Goal: Download file/media

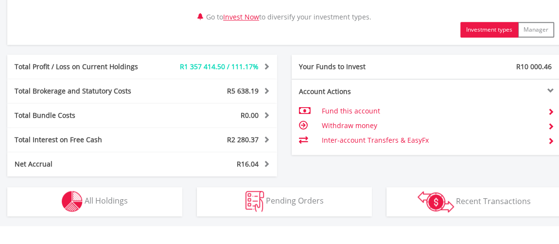
scroll to position [530, 0]
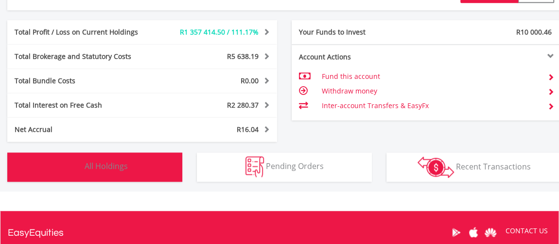
click at [116, 171] on button "Holdings All Holdings" at bounding box center [94, 166] width 175 height 29
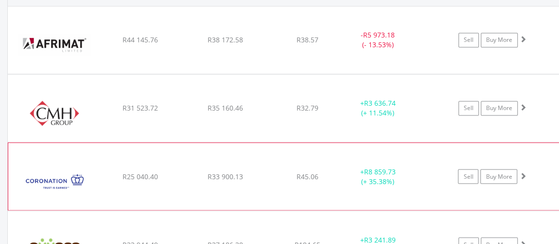
scroll to position [784, 0]
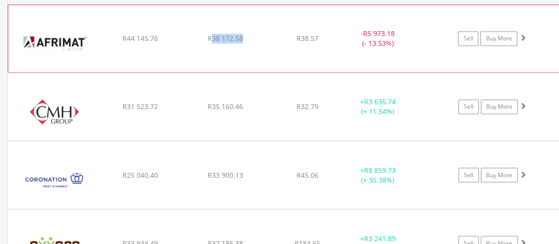
drag, startPoint x: 212, startPoint y: 37, endPoint x: 250, endPoint y: 37, distance: 37.5
click at [250, 37] on div "R38 172.58" at bounding box center [225, 39] width 83 height 10
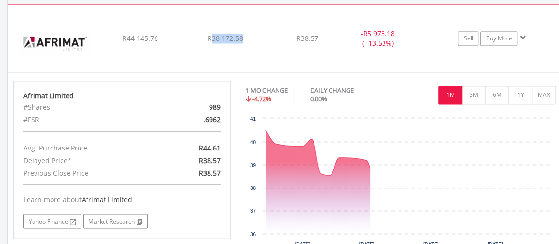
copy span "38 172.58"
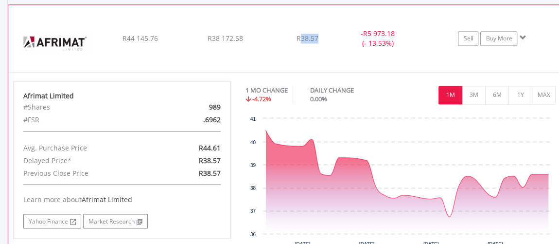
drag, startPoint x: 301, startPoint y: 37, endPoint x: 319, endPoint y: 36, distance: 18.1
click at [319, 36] on div "R38.57" at bounding box center [307, 39] width 77 height 10
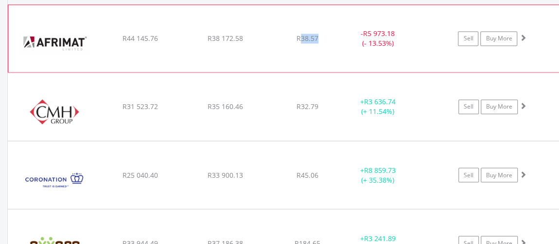
copy span "38.57"
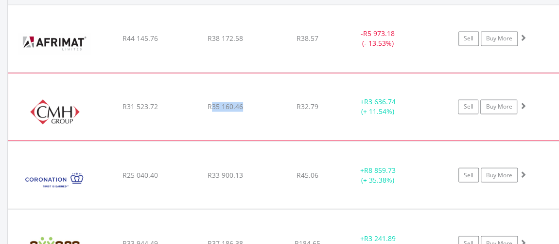
drag, startPoint x: 212, startPoint y: 107, endPoint x: 245, endPoint y: 103, distance: 33.3
click at [245, 103] on div "R35 160.46" at bounding box center [225, 107] width 83 height 10
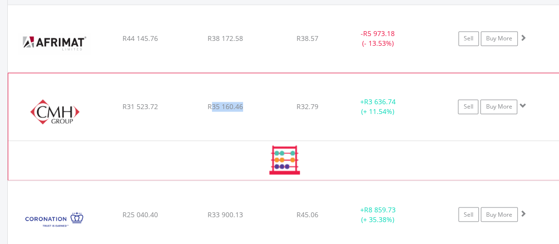
copy span "35 160.46"
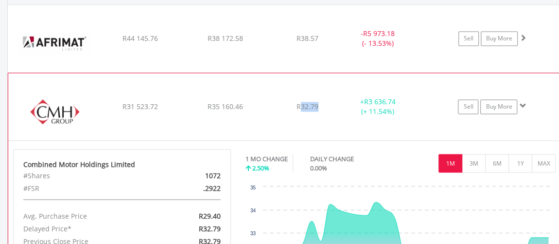
drag, startPoint x: 303, startPoint y: 105, endPoint x: 319, endPoint y: 104, distance: 16.1
click at [319, 104] on div "R32.79" at bounding box center [307, 107] width 77 height 10
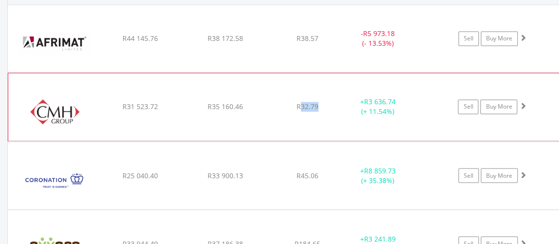
copy span "32.79"
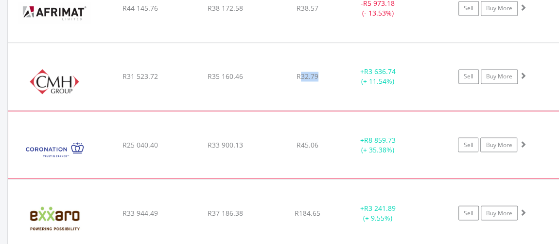
scroll to position [829, 0]
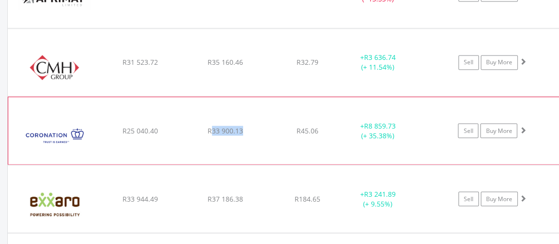
drag, startPoint x: 212, startPoint y: 129, endPoint x: 255, endPoint y: 126, distance: 42.9
click at [255, 126] on div "R33 900.13" at bounding box center [225, 131] width 83 height 10
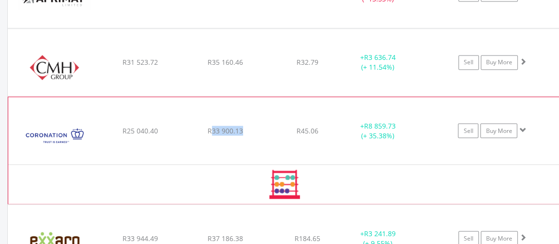
copy span "33 900.13"
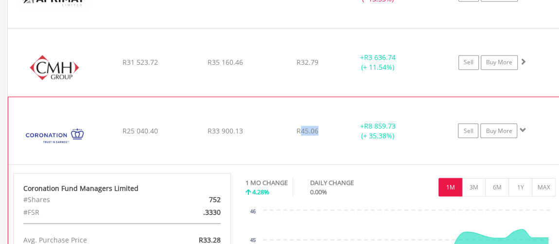
drag, startPoint x: 302, startPoint y: 129, endPoint x: 321, endPoint y: 128, distance: 19.5
click at [321, 128] on div "R45.06" at bounding box center [307, 131] width 77 height 10
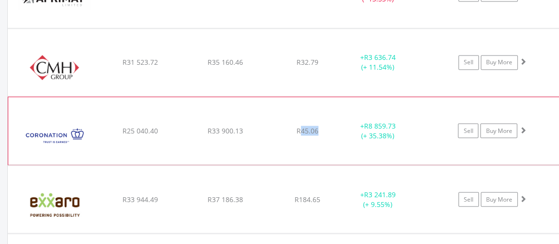
copy span "45.06"
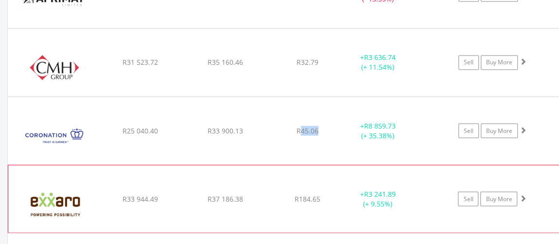
scroll to position [872, 0]
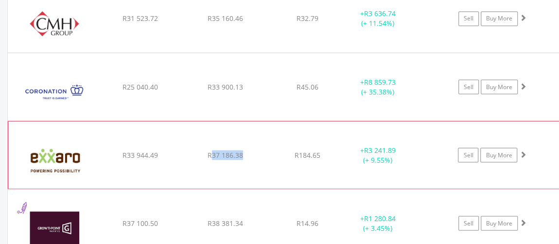
drag, startPoint x: 211, startPoint y: 153, endPoint x: 242, endPoint y: 151, distance: 30.7
click at [242, 151] on span "R37 186.38" at bounding box center [226, 154] width 36 height 9
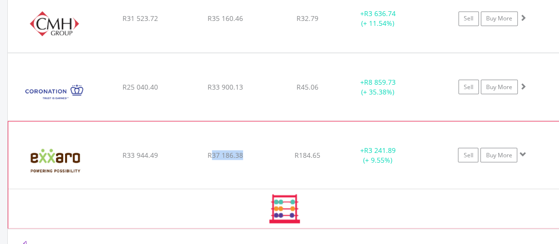
copy span "37 186.38"
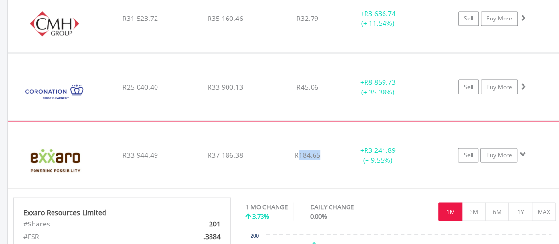
drag, startPoint x: 299, startPoint y: 154, endPoint x: 327, endPoint y: 151, distance: 27.8
click at [327, 151] on div "R184.65" at bounding box center [307, 155] width 77 height 10
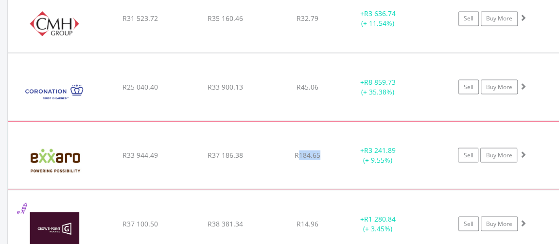
copy span "184.65"
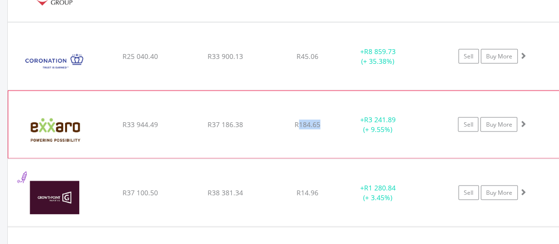
scroll to position [917, 0]
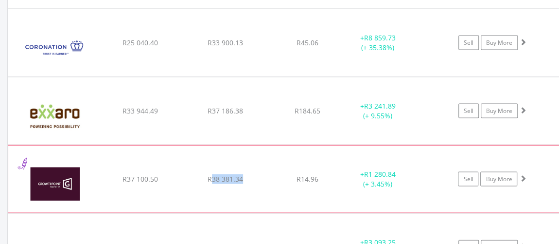
drag, startPoint x: 213, startPoint y: 177, endPoint x: 244, endPoint y: 176, distance: 31.6
click at [244, 176] on div "R38 381.34" at bounding box center [225, 179] width 83 height 10
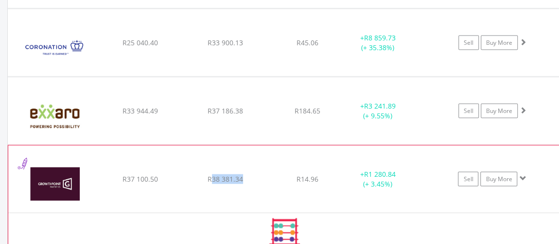
copy span "38 381.34"
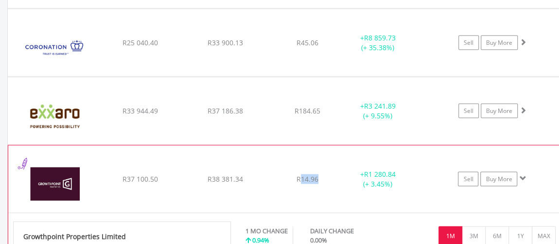
drag, startPoint x: 301, startPoint y: 177, endPoint x: 323, endPoint y: 174, distance: 22.0
click at [323, 174] on div "R14.96" at bounding box center [307, 179] width 77 height 10
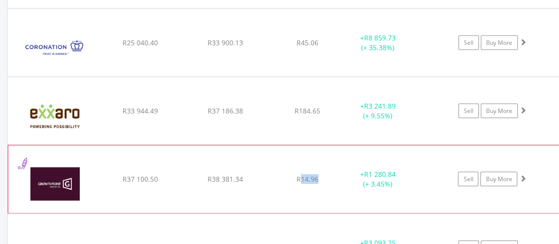
copy span "14.96"
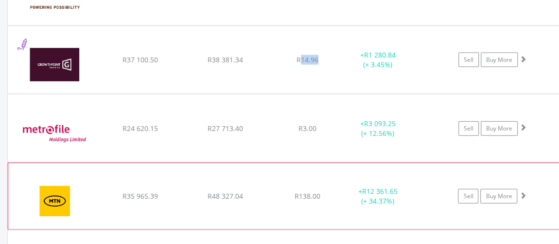
scroll to position [1049, 0]
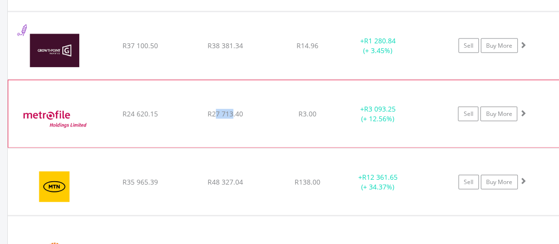
drag, startPoint x: 214, startPoint y: 110, endPoint x: 232, endPoint y: 108, distance: 18.6
click at [232, 109] on span "R27 713.40" at bounding box center [226, 113] width 36 height 9
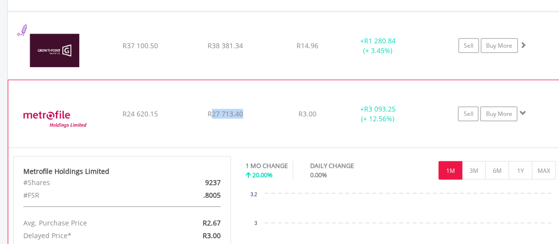
drag, startPoint x: 213, startPoint y: 111, endPoint x: 242, endPoint y: 107, distance: 29.9
click at [242, 109] on span "R27 713.40" at bounding box center [226, 113] width 36 height 9
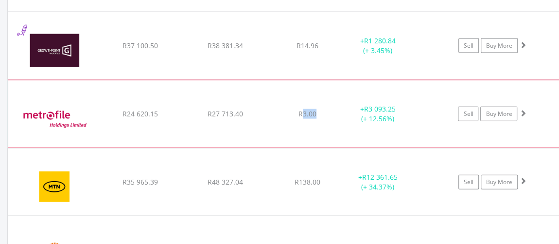
drag, startPoint x: 303, startPoint y: 112, endPoint x: 330, endPoint y: 111, distance: 27.3
click at [330, 111] on div "R3.00" at bounding box center [307, 114] width 77 height 10
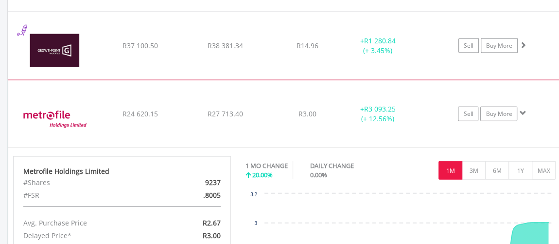
click at [248, 109] on div "R27 713.40" at bounding box center [225, 114] width 83 height 10
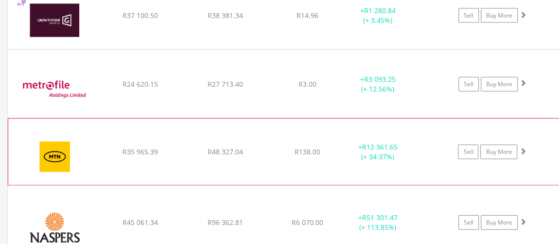
scroll to position [1094, 0]
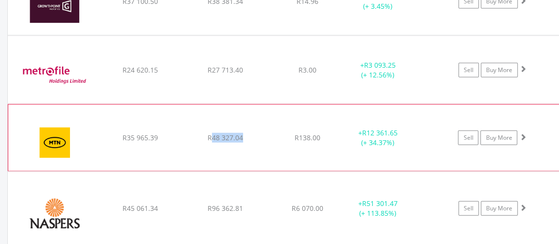
drag, startPoint x: 213, startPoint y: 135, endPoint x: 247, endPoint y: 135, distance: 34.5
click at [247, 135] on div "R48 327.04" at bounding box center [225, 138] width 83 height 10
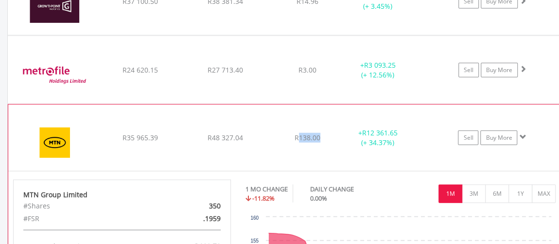
drag, startPoint x: 301, startPoint y: 134, endPoint x: 321, endPoint y: 133, distance: 20.5
click at [321, 133] on div "R138.00" at bounding box center [307, 138] width 77 height 10
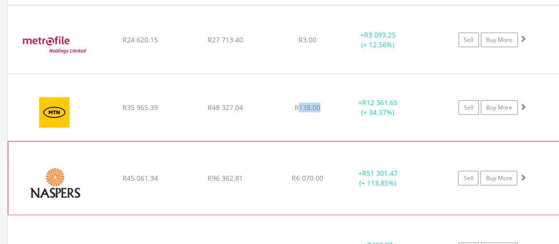
scroll to position [1138, 0]
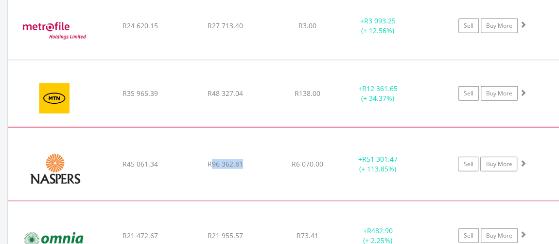
drag, startPoint x: 212, startPoint y: 162, endPoint x: 248, endPoint y: 160, distance: 35.5
click at [248, 160] on div "R96 362.81" at bounding box center [225, 164] width 83 height 10
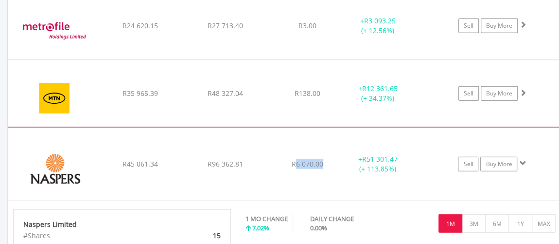
drag, startPoint x: 296, startPoint y: 159, endPoint x: 326, endPoint y: 159, distance: 29.7
click at [326, 159] on div "R6 070.00" at bounding box center [307, 164] width 77 height 10
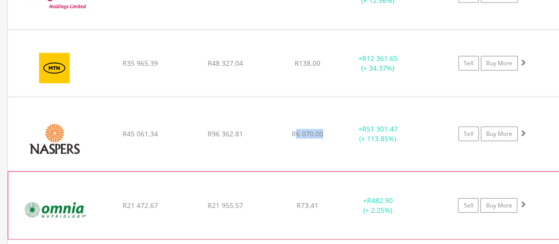
scroll to position [1182, 0]
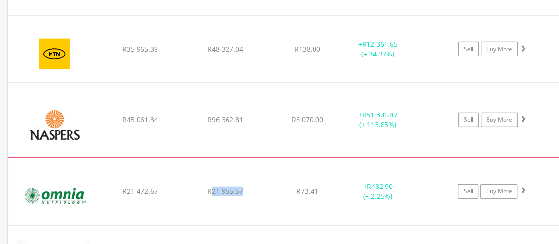
drag, startPoint x: 213, startPoint y: 187, endPoint x: 243, endPoint y: 184, distance: 30.4
click at [243, 186] on div "R21 955.57" at bounding box center [225, 191] width 83 height 10
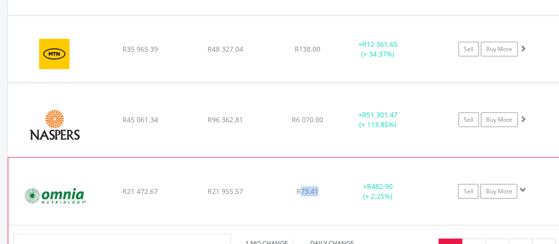
drag, startPoint x: 301, startPoint y: 187, endPoint x: 321, endPoint y: 185, distance: 20.1
click at [321, 186] on div "R73.41" at bounding box center [307, 191] width 77 height 10
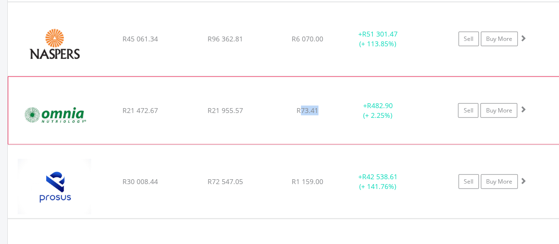
scroll to position [1271, 0]
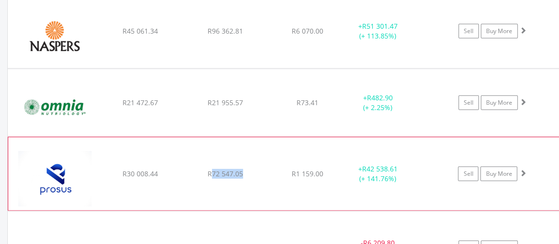
drag, startPoint x: 213, startPoint y: 169, endPoint x: 241, endPoint y: 167, distance: 28.3
click at [241, 169] on span "R72 547.05" at bounding box center [226, 173] width 36 height 9
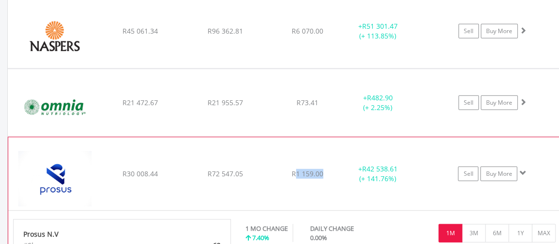
drag, startPoint x: 297, startPoint y: 168, endPoint x: 323, endPoint y: 165, distance: 25.9
click at [323, 169] on span "R1 159.00" at bounding box center [308, 173] width 32 height 9
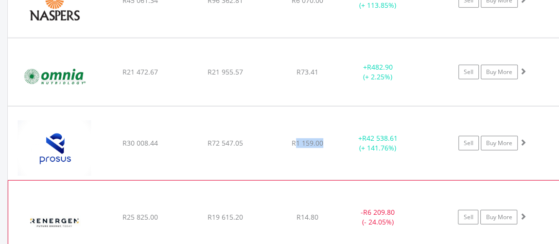
scroll to position [1315, 0]
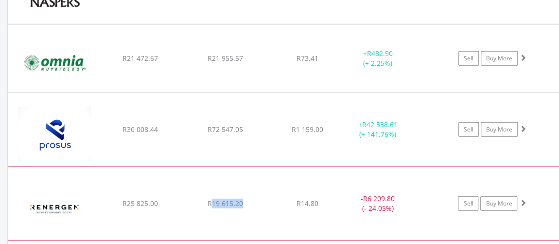
drag, startPoint x: 213, startPoint y: 198, endPoint x: 244, endPoint y: 196, distance: 30.7
click at [244, 198] on div "R19 615.20" at bounding box center [225, 203] width 83 height 10
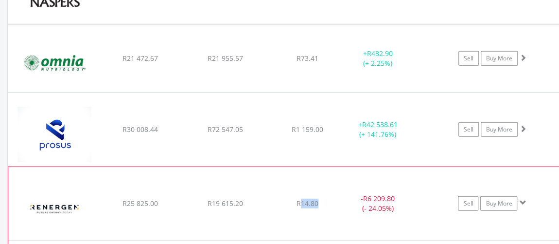
drag, startPoint x: 301, startPoint y: 198, endPoint x: 320, endPoint y: 198, distance: 19.0
click at [320, 198] on div "R14.80" at bounding box center [307, 203] width 77 height 10
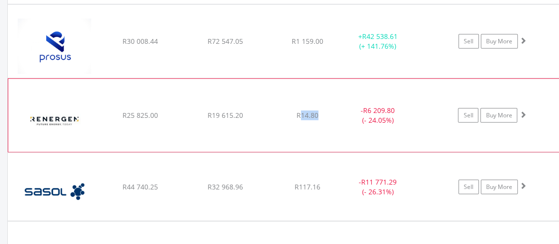
scroll to position [1447, 0]
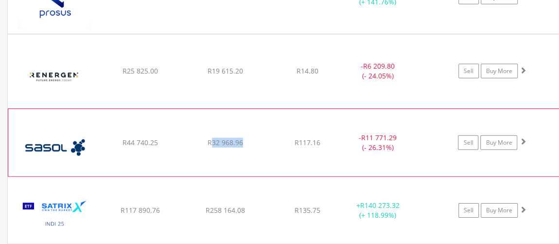
drag, startPoint x: 212, startPoint y: 136, endPoint x: 245, endPoint y: 133, distance: 32.7
click at [245, 138] on div "R32 968.96" at bounding box center [225, 143] width 83 height 10
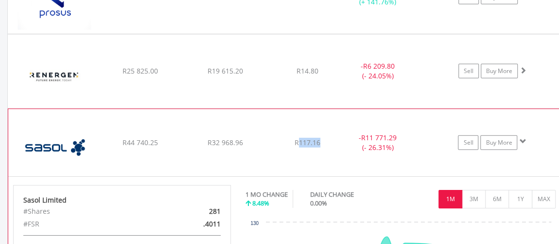
drag, startPoint x: 300, startPoint y: 137, endPoint x: 323, endPoint y: 135, distance: 22.9
click at [323, 138] on div "R117.16" at bounding box center [307, 143] width 77 height 10
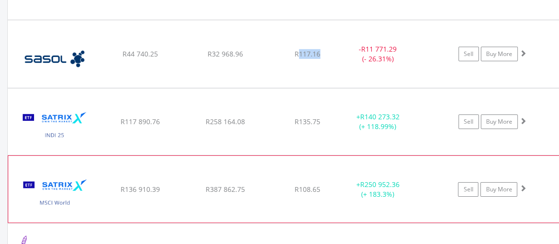
scroll to position [1580, 0]
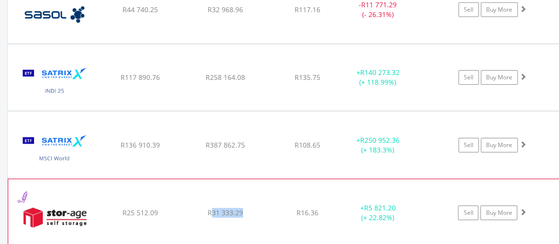
drag, startPoint x: 213, startPoint y: 207, endPoint x: 245, endPoint y: 204, distance: 31.8
click at [245, 208] on div "R31 333.29" at bounding box center [225, 213] width 83 height 10
drag, startPoint x: 301, startPoint y: 206, endPoint x: 322, endPoint y: 202, distance: 21.2
click at [322, 208] on div "R16.36" at bounding box center [307, 213] width 77 height 10
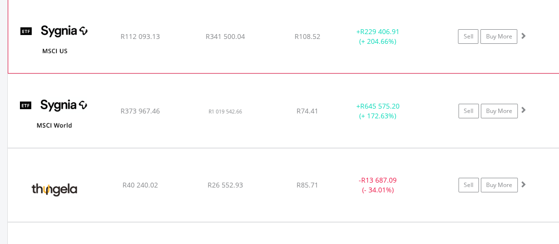
scroll to position [1845, 0]
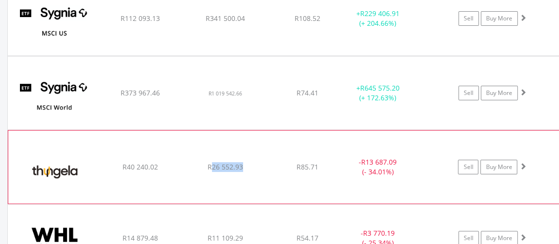
drag, startPoint x: 212, startPoint y: 160, endPoint x: 245, endPoint y: 157, distance: 33.2
click at [245, 162] on div "R26 552.93" at bounding box center [225, 167] width 83 height 10
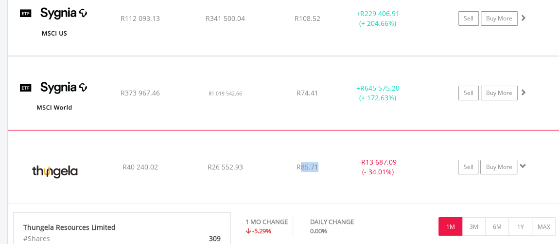
drag, startPoint x: 302, startPoint y: 161, endPoint x: 322, endPoint y: 158, distance: 19.6
click at [322, 162] on div "R85.71" at bounding box center [307, 167] width 77 height 10
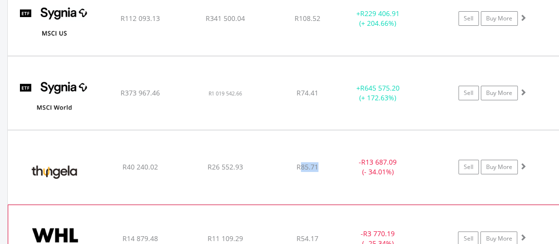
scroll to position [1890, 0]
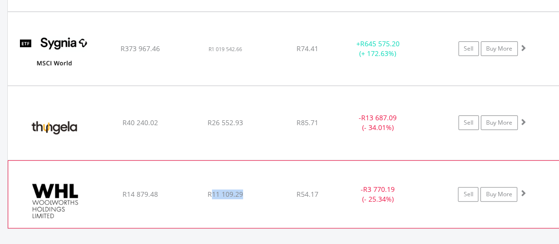
drag, startPoint x: 212, startPoint y: 187, endPoint x: 243, endPoint y: 182, distance: 31.6
click at [243, 189] on div "R11 109.29" at bounding box center [225, 194] width 83 height 10
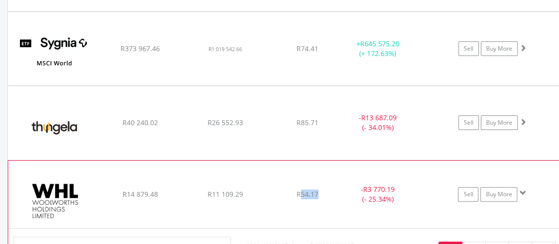
drag, startPoint x: 301, startPoint y: 184, endPoint x: 324, endPoint y: 184, distance: 22.9
click at [324, 189] on div "R54.17" at bounding box center [307, 194] width 77 height 10
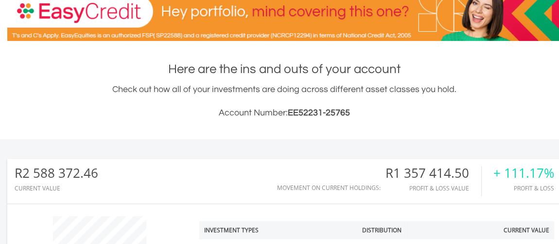
scroll to position [0, 0]
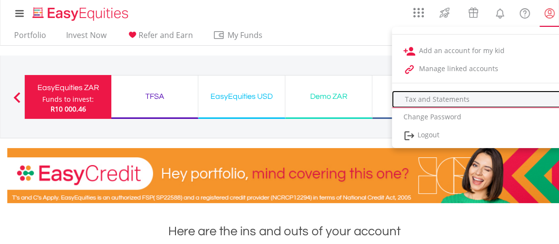
click at [445, 100] on link "Tax and Statements" at bounding box center [477, 99] width 170 height 18
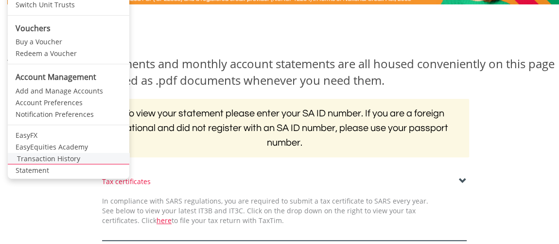
scroll to position [132, 0]
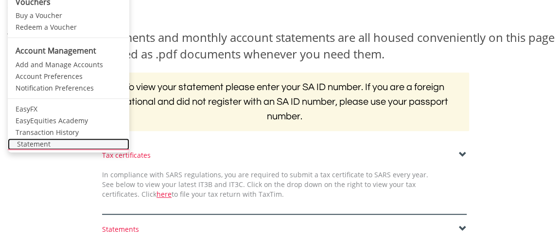
click at [33, 142] on link "Statement" at bounding box center [69, 144] width 122 height 12
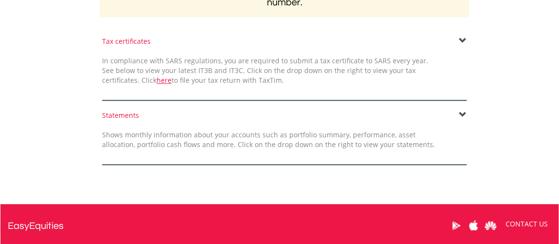
scroll to position [265, 0]
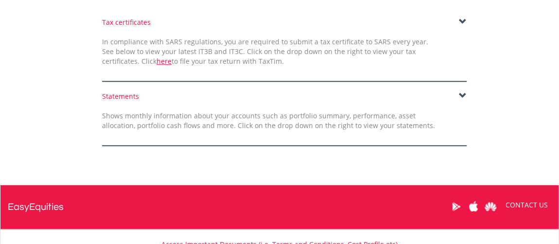
click at [462, 95] on span at bounding box center [463, 96] width 8 height 8
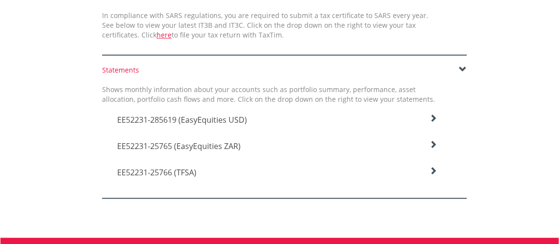
scroll to position [309, 0]
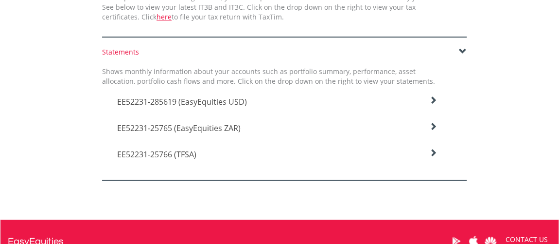
click at [164, 126] on span "EE52231-25765 (EasyEquities ZAR)" at bounding box center [179, 128] width 124 height 11
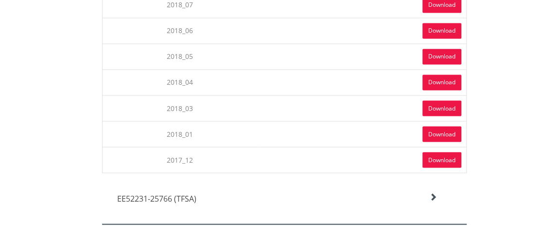
scroll to position [2698, 0]
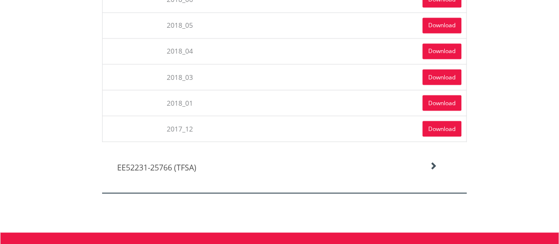
click at [447, 121] on link "Download" at bounding box center [442, 129] width 39 height 16
click at [444, 95] on link "Download" at bounding box center [442, 103] width 39 height 16
click at [444, 69] on link "Download" at bounding box center [442, 77] width 39 height 16
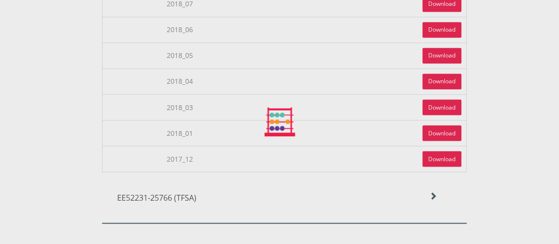
scroll to position [2653, 0]
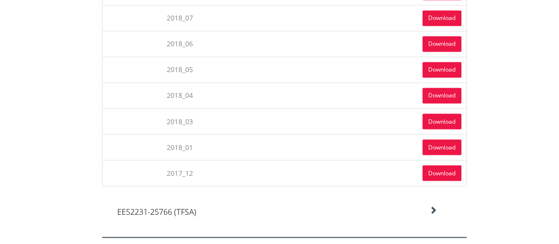
click at [447, 88] on link "Download" at bounding box center [442, 96] width 39 height 16
click at [442, 62] on link "Download" at bounding box center [442, 70] width 39 height 16
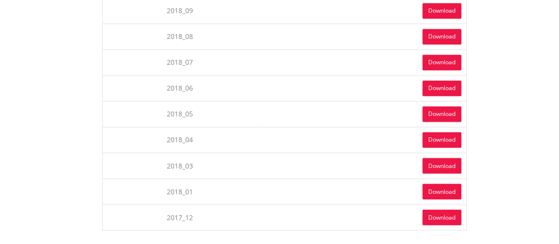
click at [448, 80] on link "Download" at bounding box center [442, 88] width 39 height 16
click at [448, 54] on link "Download" at bounding box center [442, 62] width 39 height 16
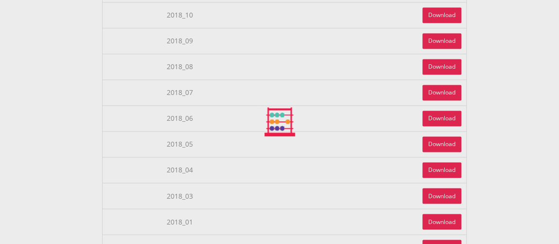
scroll to position [2565, 0]
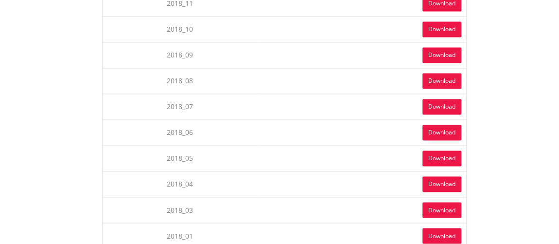
click at [445, 73] on link "Download" at bounding box center [442, 81] width 39 height 16
click at [451, 47] on link "Download" at bounding box center [442, 55] width 39 height 16
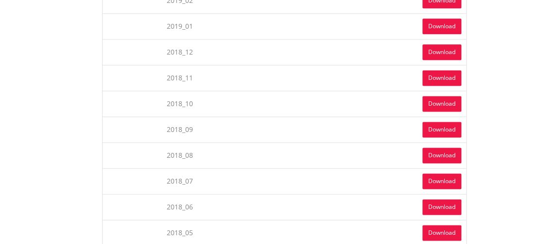
scroll to position [2476, 0]
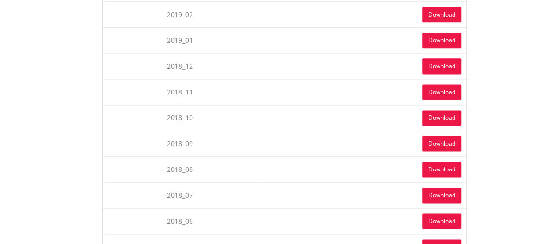
click at [435, 136] on link "Download" at bounding box center [442, 144] width 39 height 16
click at [436, 110] on link "Download" at bounding box center [442, 118] width 39 height 16
click at [438, 84] on link "Download" at bounding box center [442, 92] width 39 height 16
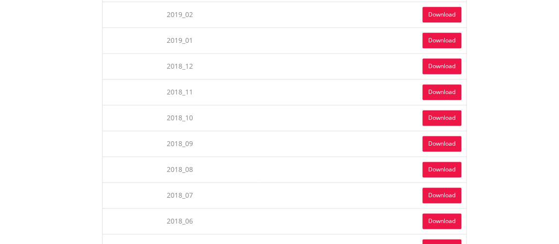
click at [438, 58] on link "Download" at bounding box center [442, 66] width 39 height 16
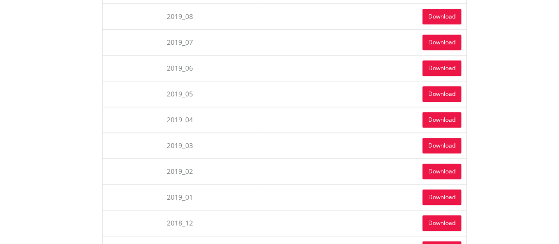
scroll to position [2300, 0]
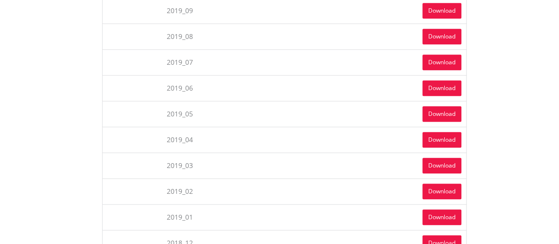
click at [435, 209] on link "Download" at bounding box center [442, 217] width 39 height 16
click at [433, 183] on link "Download" at bounding box center [442, 191] width 39 height 16
click at [448, 158] on link "Download" at bounding box center [442, 166] width 39 height 16
click at [447, 132] on link "Download" at bounding box center [442, 140] width 39 height 16
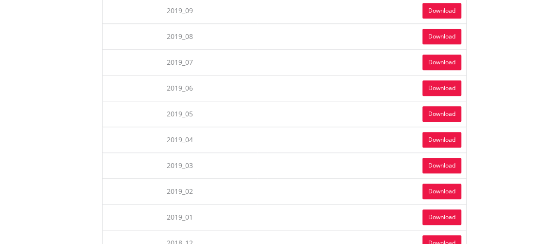
click at [437, 106] on link "Download" at bounding box center [442, 114] width 39 height 16
click at [448, 80] on link "Download" at bounding box center [442, 88] width 39 height 16
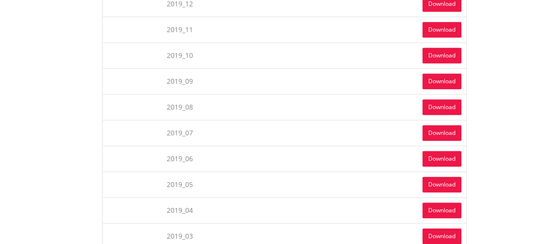
scroll to position [2211, 0]
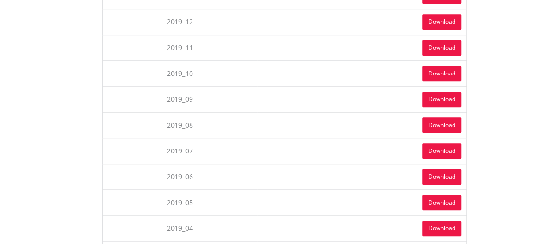
click at [454, 143] on link "Download" at bounding box center [442, 151] width 39 height 16
click at [443, 117] on link "Download" at bounding box center [442, 125] width 39 height 16
click at [436, 91] on link "Download" at bounding box center [442, 99] width 39 height 16
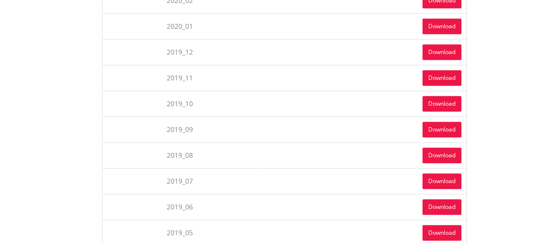
scroll to position [2167, 0]
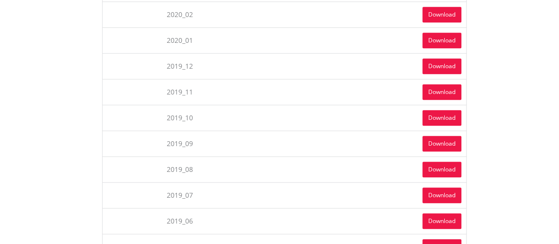
click at [449, 110] on link "Download" at bounding box center [442, 118] width 39 height 16
click at [452, 84] on link "Download" at bounding box center [442, 92] width 39 height 16
drag, startPoint x: 549, startPoint y: 72, endPoint x: 541, endPoint y: 72, distance: 7.8
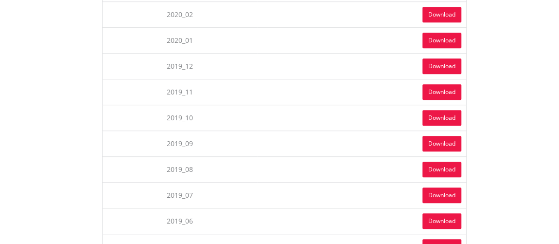
click at [433, 58] on link "Download" at bounding box center [442, 66] width 39 height 16
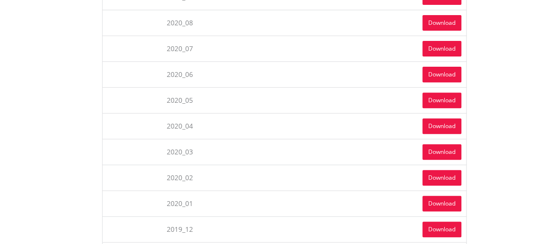
scroll to position [1990, 0]
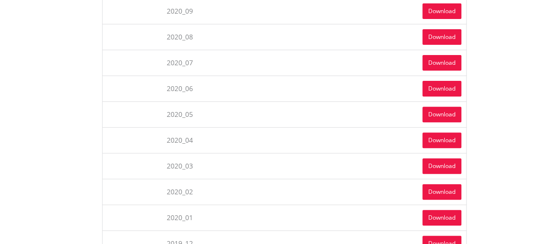
click at [453, 210] on link "Download" at bounding box center [442, 218] width 39 height 16
click at [439, 184] on link "Download" at bounding box center [442, 192] width 39 height 16
click at [457, 158] on link "Download" at bounding box center [442, 166] width 39 height 16
click at [450, 132] on link "Download" at bounding box center [442, 140] width 39 height 16
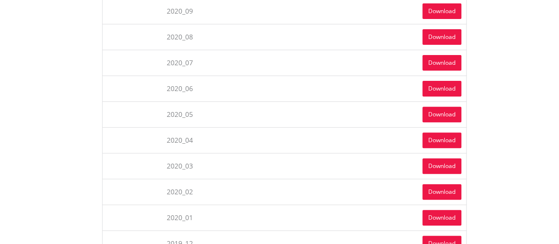
click at [456, 107] on link "Download" at bounding box center [442, 115] width 39 height 16
click at [448, 81] on link "Download" at bounding box center [442, 89] width 39 height 16
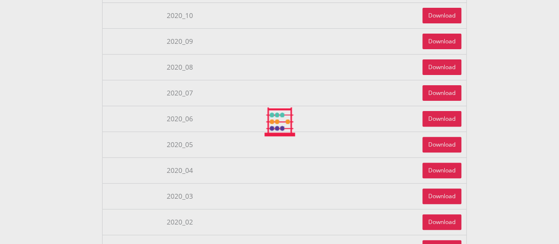
scroll to position [1946, 0]
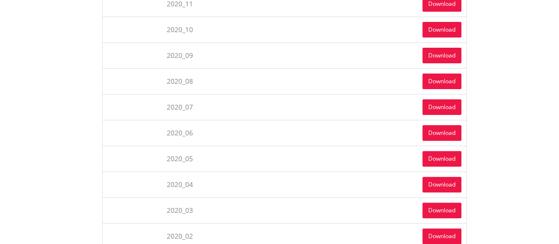
click at [457, 99] on link "Download" at bounding box center [442, 107] width 39 height 16
click at [452, 73] on link "Download" at bounding box center [442, 81] width 39 height 16
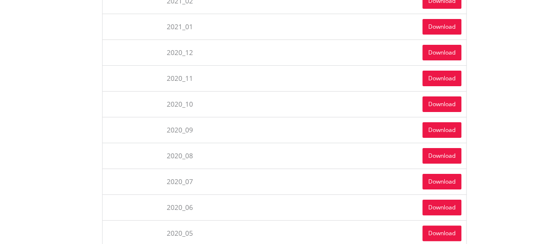
scroll to position [1858, 0]
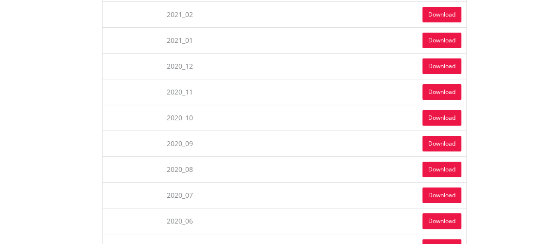
click at [453, 136] on link "Download" at bounding box center [442, 144] width 39 height 16
click at [451, 110] on link "Download" at bounding box center [442, 118] width 39 height 16
click at [454, 84] on link "Download" at bounding box center [442, 92] width 39 height 16
click at [453, 58] on link "Download" at bounding box center [442, 66] width 39 height 16
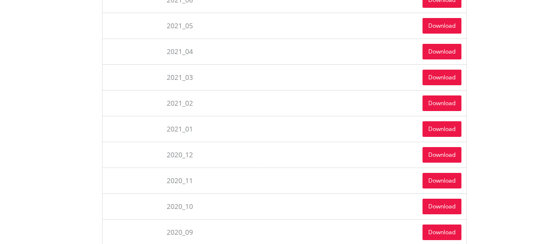
scroll to position [1725, 0]
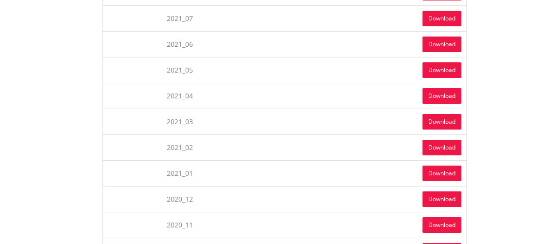
click at [455, 165] on link "Download" at bounding box center [442, 173] width 39 height 16
click at [442, 140] on link "Download" at bounding box center [442, 148] width 39 height 16
click at [450, 114] on link "Download" at bounding box center [442, 122] width 39 height 16
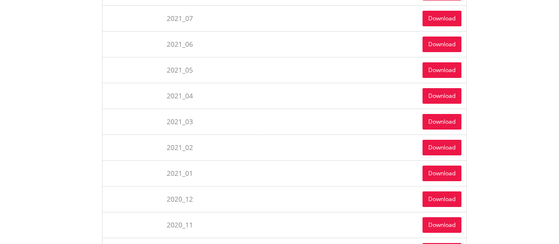
click at [449, 88] on link "Download" at bounding box center [442, 96] width 39 height 16
click at [451, 62] on link "Download" at bounding box center [442, 70] width 39 height 16
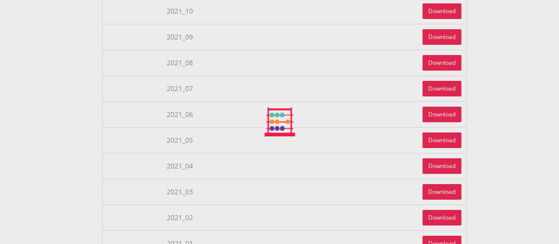
scroll to position [1636, 0]
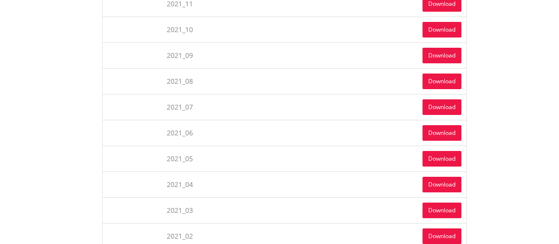
click at [455, 125] on link "Download" at bounding box center [442, 133] width 39 height 16
click at [437, 99] on link "Download" at bounding box center [442, 107] width 39 height 16
drag, startPoint x: 453, startPoint y: 61, endPoint x: 508, endPoint y: 69, distance: 55.5
click at [453, 73] on link "Download" at bounding box center [442, 81] width 39 height 16
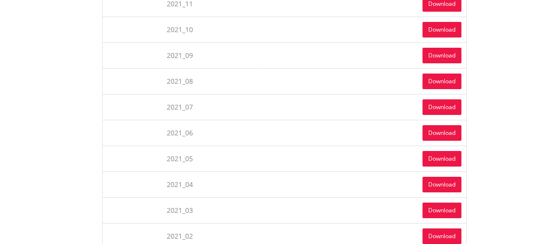
drag, startPoint x: 444, startPoint y: 40, endPoint x: 495, endPoint y: 56, distance: 53.4
click at [445, 48] on link "Download" at bounding box center [442, 56] width 39 height 16
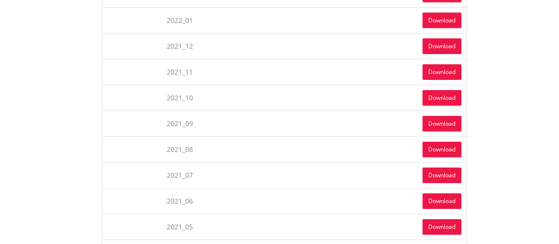
scroll to position [1548, 0]
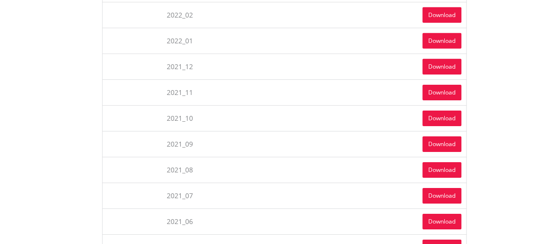
click at [450, 110] on link "Download" at bounding box center [442, 118] width 39 height 16
click at [543, 82] on div "Statements Shows monthly information about your accounts such as portfolio summ…" at bounding box center [284, 76] width 569 height 2534
click at [455, 85] on link "Download" at bounding box center [442, 93] width 39 height 16
click at [454, 59] on link "Download" at bounding box center [442, 67] width 39 height 16
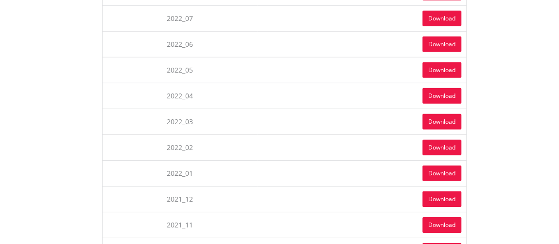
scroll to position [1371, 0]
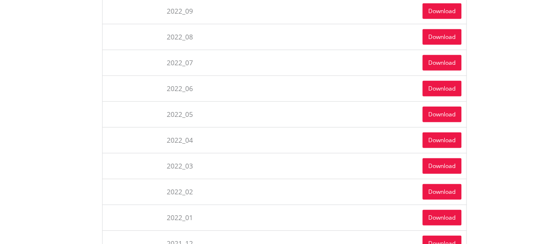
click at [454, 210] on link "Download" at bounding box center [442, 218] width 39 height 16
click at [451, 184] on link "Download" at bounding box center [442, 192] width 39 height 16
click at [437, 158] on link "Download" at bounding box center [442, 166] width 39 height 16
click at [446, 132] on link "Download" at bounding box center [442, 140] width 39 height 16
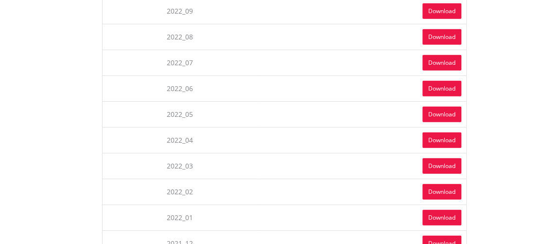
click at [451, 107] on link "Download" at bounding box center [442, 115] width 39 height 16
click at [454, 81] on link "Download" at bounding box center [442, 89] width 39 height 16
click at [455, 55] on link "Download" at bounding box center [442, 63] width 39 height 16
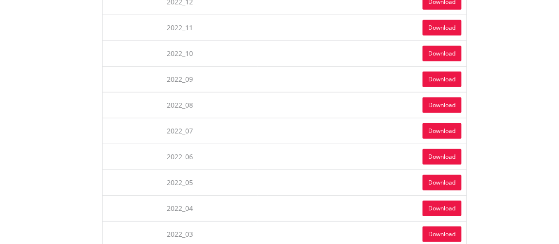
scroll to position [1282, 0]
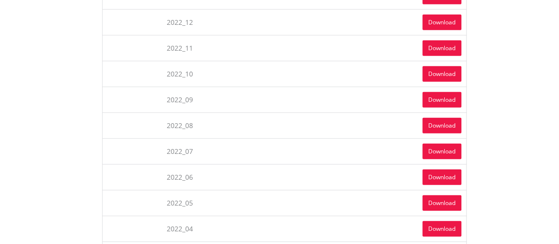
click at [453, 118] on link "Download" at bounding box center [442, 126] width 39 height 16
click at [455, 92] on link "Download" at bounding box center [442, 100] width 39 height 16
click at [454, 66] on link "Download" at bounding box center [442, 74] width 39 height 16
click at [454, 40] on link "Download" at bounding box center [442, 48] width 39 height 16
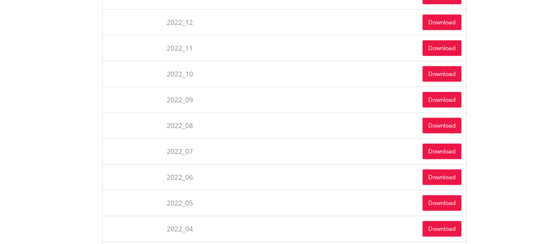
click at [450, 15] on link "Download" at bounding box center [442, 23] width 39 height 16
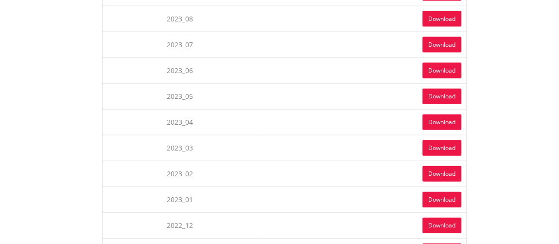
scroll to position [1061, 0]
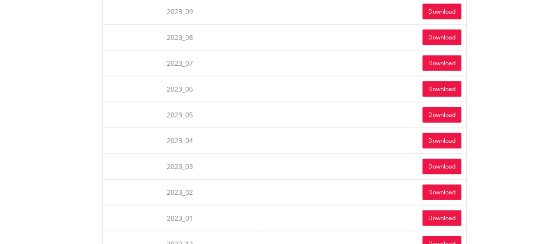
click at [455, 210] on link "Download" at bounding box center [442, 218] width 39 height 16
click at [451, 184] on link "Download" at bounding box center [442, 192] width 39 height 16
click at [444, 159] on link "Download" at bounding box center [442, 167] width 39 height 16
click at [456, 133] on link "Download" at bounding box center [442, 141] width 39 height 16
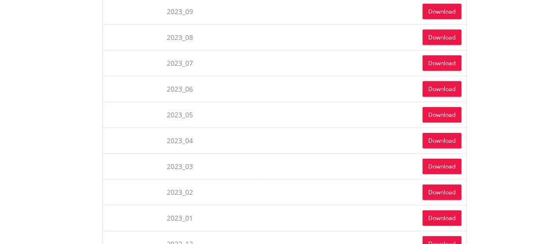
click at [452, 107] on link "Download" at bounding box center [442, 115] width 39 height 16
click at [451, 81] on link "Download" at bounding box center [442, 89] width 39 height 16
click at [451, 55] on link "Download" at bounding box center [442, 63] width 39 height 16
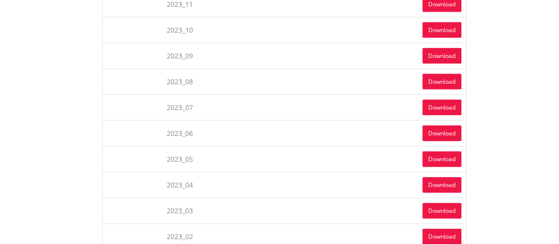
scroll to position [973, 0]
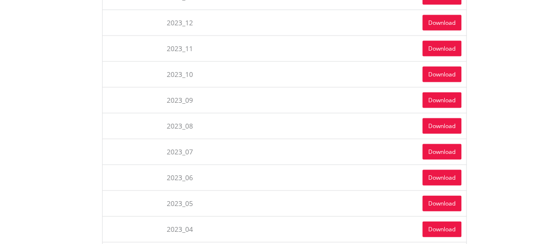
click at [457, 118] on link "Download" at bounding box center [442, 126] width 39 height 16
click at [455, 92] on link "Download" at bounding box center [442, 100] width 39 height 16
click at [455, 67] on link "Download" at bounding box center [442, 75] width 39 height 16
click at [456, 41] on link "Download" at bounding box center [442, 49] width 39 height 16
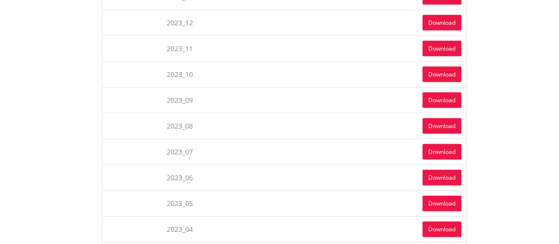
click at [454, 16] on link "Download" at bounding box center [442, 23] width 39 height 16
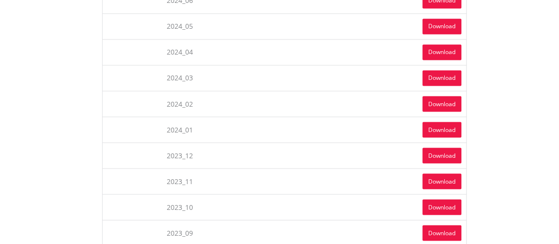
scroll to position [796, 0]
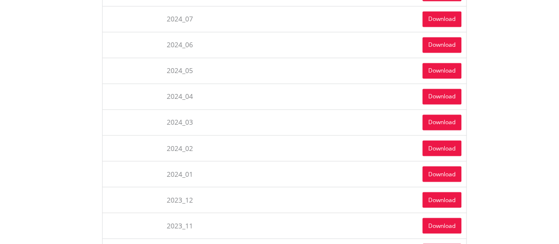
click at [456, 166] on link "Download" at bounding box center [442, 174] width 39 height 16
click at [455, 142] on link "Download" at bounding box center [442, 148] width 39 height 16
click at [457, 115] on link "Download" at bounding box center [442, 122] width 39 height 16
click at [449, 89] on link "Download" at bounding box center [442, 97] width 39 height 16
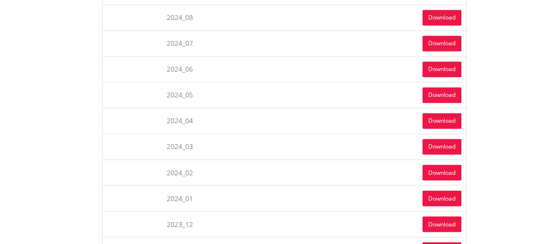
scroll to position [752, 0]
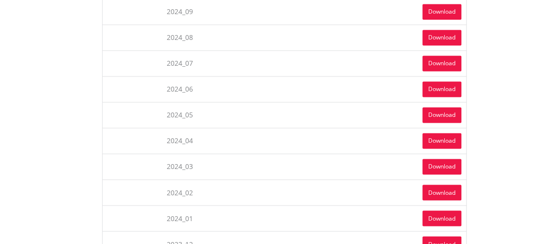
click at [452, 107] on link "Download" at bounding box center [442, 115] width 39 height 16
click at [455, 81] on link "Download" at bounding box center [442, 89] width 39 height 16
click at [457, 57] on link "Download" at bounding box center [442, 63] width 39 height 16
click at [437, 31] on link "Download" at bounding box center [442, 38] width 39 height 16
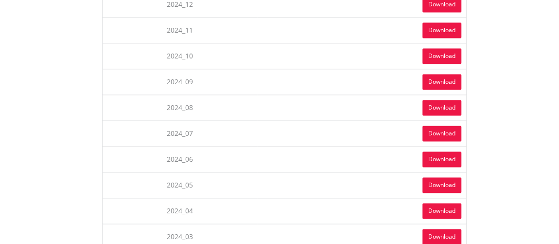
scroll to position [663, 0]
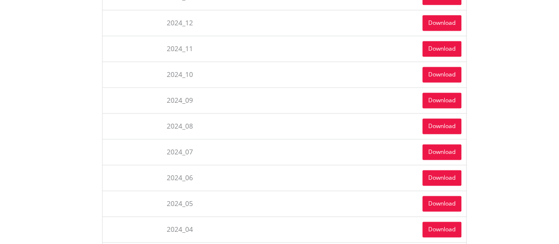
click at [453, 93] on link "Download" at bounding box center [442, 100] width 39 height 16
click at [452, 69] on link "Download" at bounding box center [442, 75] width 39 height 16
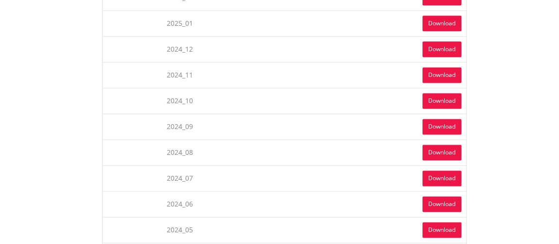
scroll to position [619, 0]
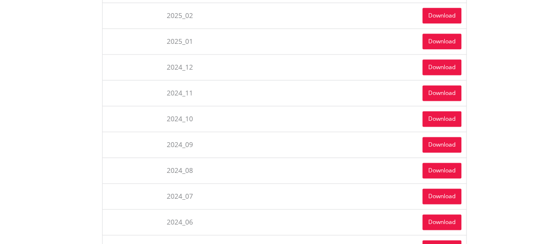
click at [453, 88] on link "Download" at bounding box center [442, 93] width 39 height 16
click at [455, 62] on link "Download" at bounding box center [442, 67] width 39 height 16
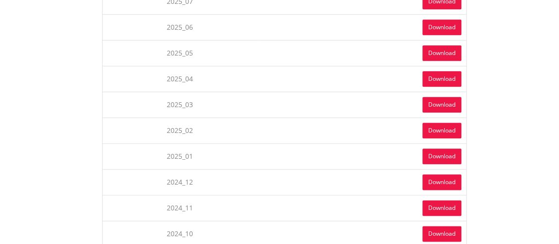
scroll to position [486, 0]
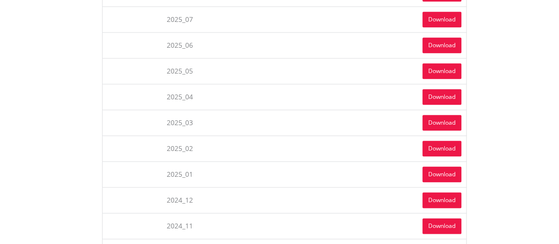
click at [451, 168] on link "Download" at bounding box center [442, 174] width 39 height 16
click at [450, 143] on link "Download" at bounding box center [442, 149] width 39 height 16
click at [447, 118] on link "Download" at bounding box center [442, 123] width 39 height 16
click at [448, 95] on link "Download" at bounding box center [442, 97] width 39 height 16
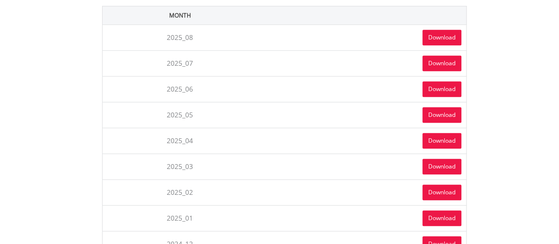
scroll to position [398, 0]
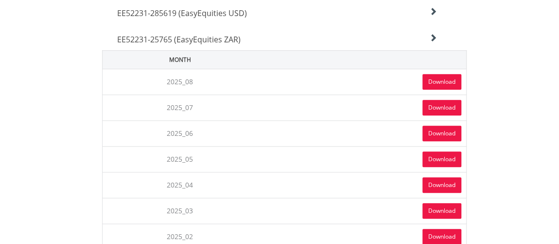
click at [444, 159] on link "Download" at bounding box center [442, 159] width 39 height 16
click at [451, 132] on link "Download" at bounding box center [442, 134] width 39 height 16
click at [450, 103] on link "Download" at bounding box center [442, 108] width 39 height 16
click at [449, 82] on link "Download" at bounding box center [442, 82] width 39 height 16
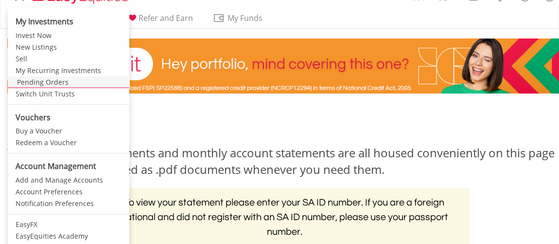
scroll to position [88, 0]
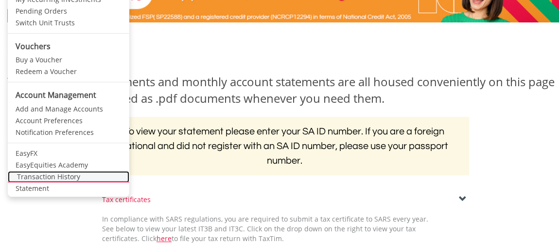
click at [37, 175] on link "Transaction History" at bounding box center [69, 177] width 122 height 12
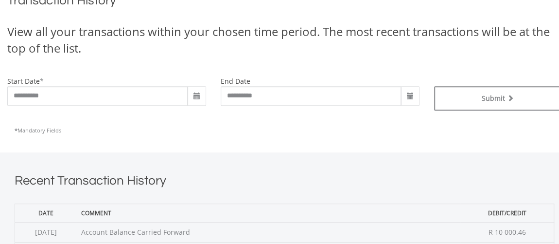
scroll to position [265, 0]
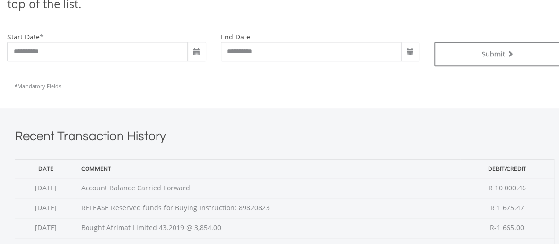
click at [202, 50] on span at bounding box center [197, 51] width 18 height 19
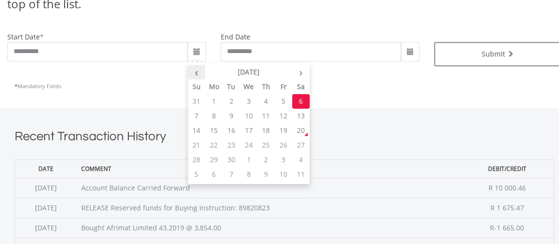
click at [194, 72] on th "‹" at bounding box center [197, 72] width 18 height 15
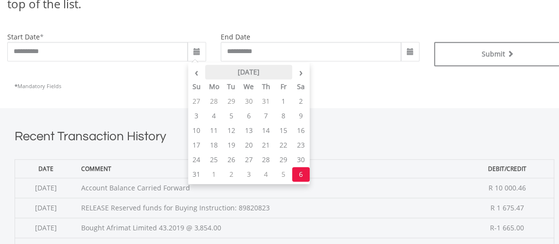
click at [258, 73] on th "August 2025" at bounding box center [248, 72] width 87 height 15
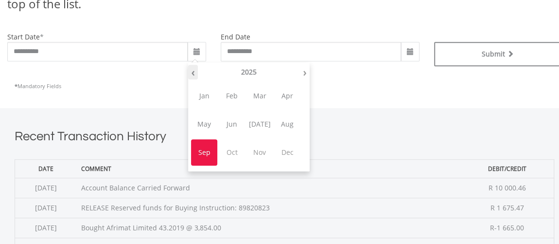
click at [192, 72] on th "‹" at bounding box center [193, 72] width 10 height 15
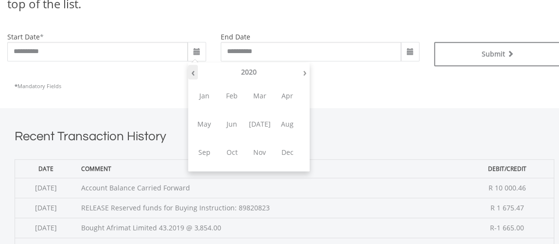
click at [192, 72] on th "‹" at bounding box center [193, 72] width 10 height 15
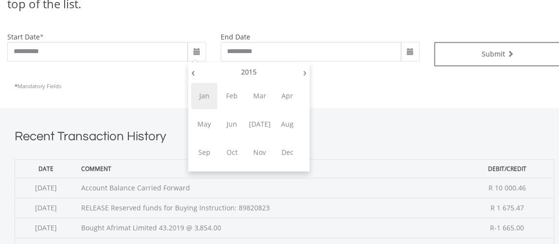
click at [201, 94] on span "Jan" at bounding box center [204, 96] width 26 height 26
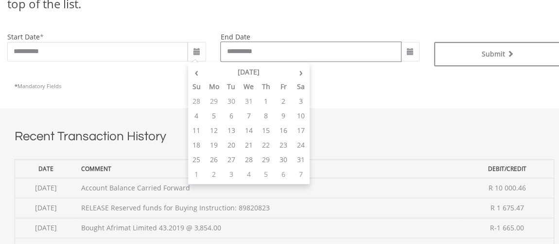
click at [281, 53] on input "**********" at bounding box center [311, 51] width 180 height 19
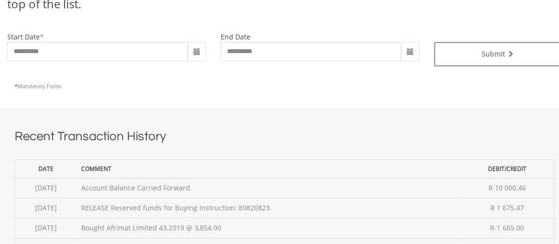
click at [198, 51] on span at bounding box center [197, 52] width 8 height 8
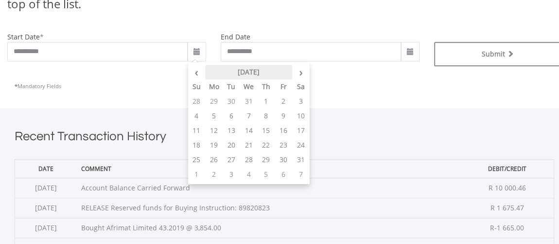
click at [239, 69] on th "January 2015" at bounding box center [248, 72] width 87 height 15
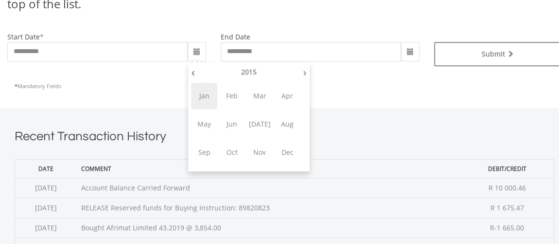
click at [206, 96] on span "Jan" at bounding box center [204, 96] width 26 height 26
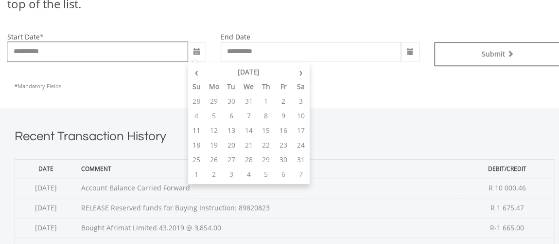
click at [134, 50] on input "**********" at bounding box center [97, 51] width 180 height 19
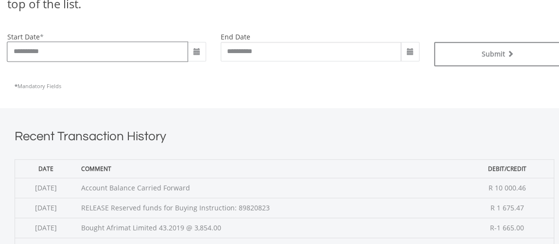
click at [24, 49] on input "**********" at bounding box center [97, 51] width 180 height 19
click at [23, 51] on input "**********" at bounding box center [97, 51] width 180 height 19
click at [34, 52] on input "**********" at bounding box center [97, 51] width 180 height 19
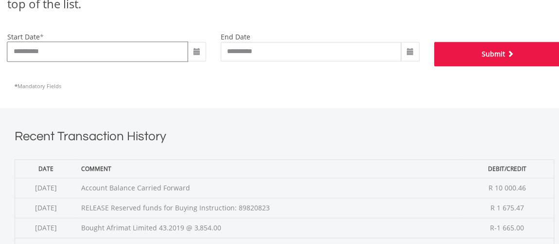
type input "**********"
click at [486, 50] on button "Submit" at bounding box center [498, 54] width 128 height 24
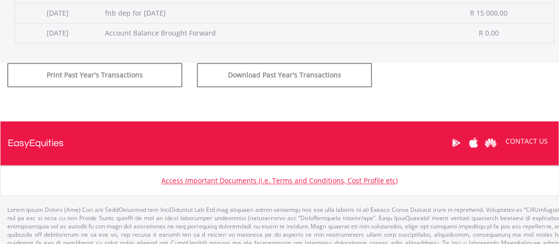
scroll to position [475, 0]
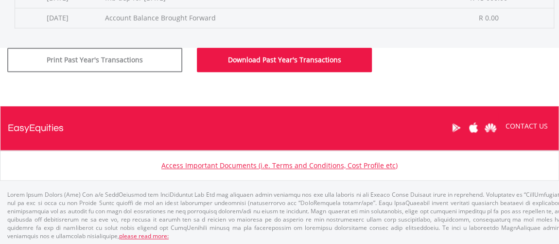
click at [326, 54] on button "Download Past Year's Transactions" at bounding box center [284, 60] width 175 height 24
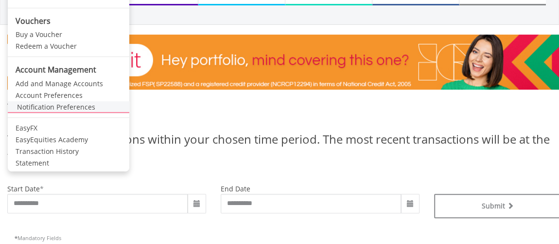
scroll to position [132, 0]
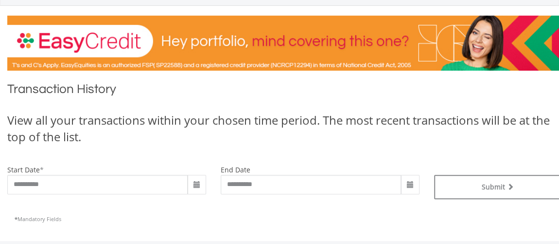
click at [271, 96] on h1 "Transaction History" at bounding box center [284, 91] width 555 height 22
